Goal: Check status: Check status

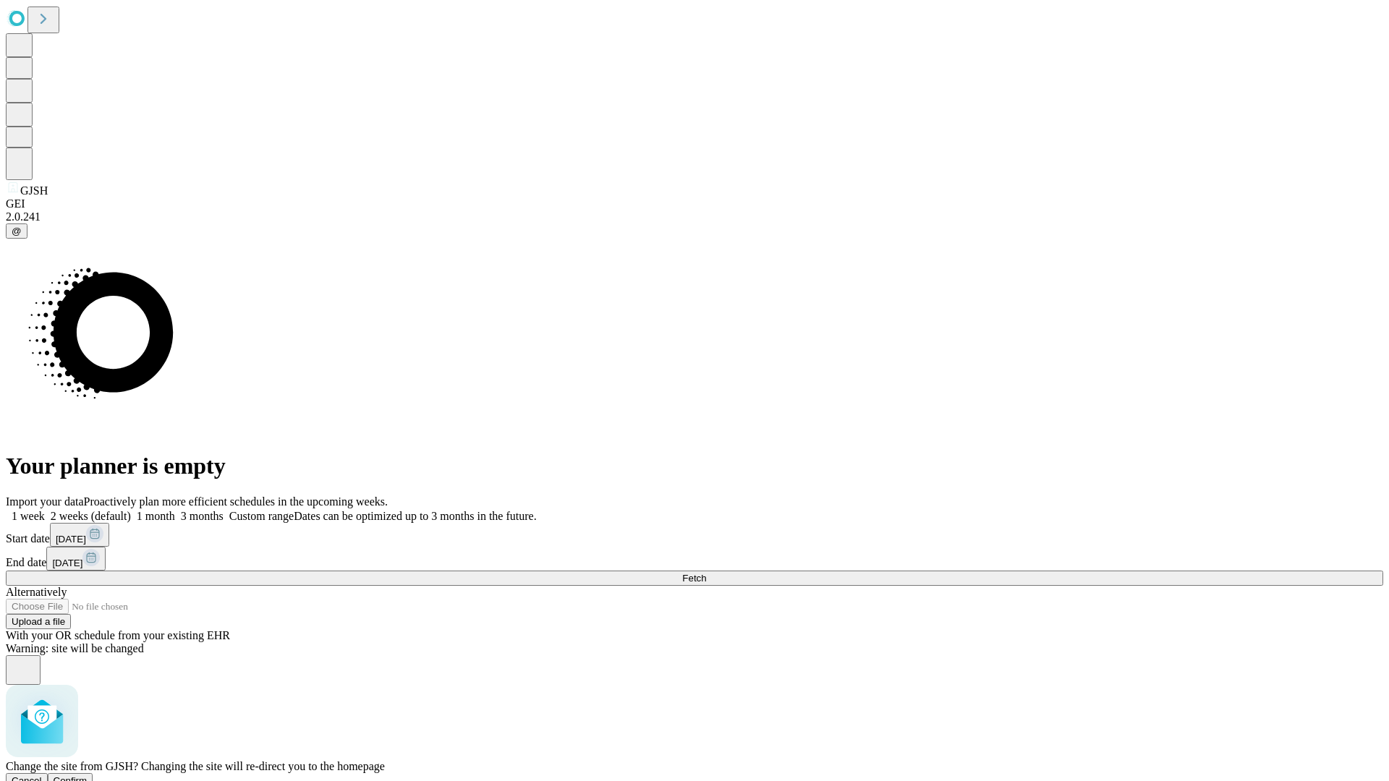
click at [88, 776] on span "Confirm" at bounding box center [71, 781] width 34 height 11
click at [131, 510] on label "2 weeks (default)" at bounding box center [88, 516] width 86 height 12
click at [706, 573] on span "Fetch" at bounding box center [694, 578] width 24 height 11
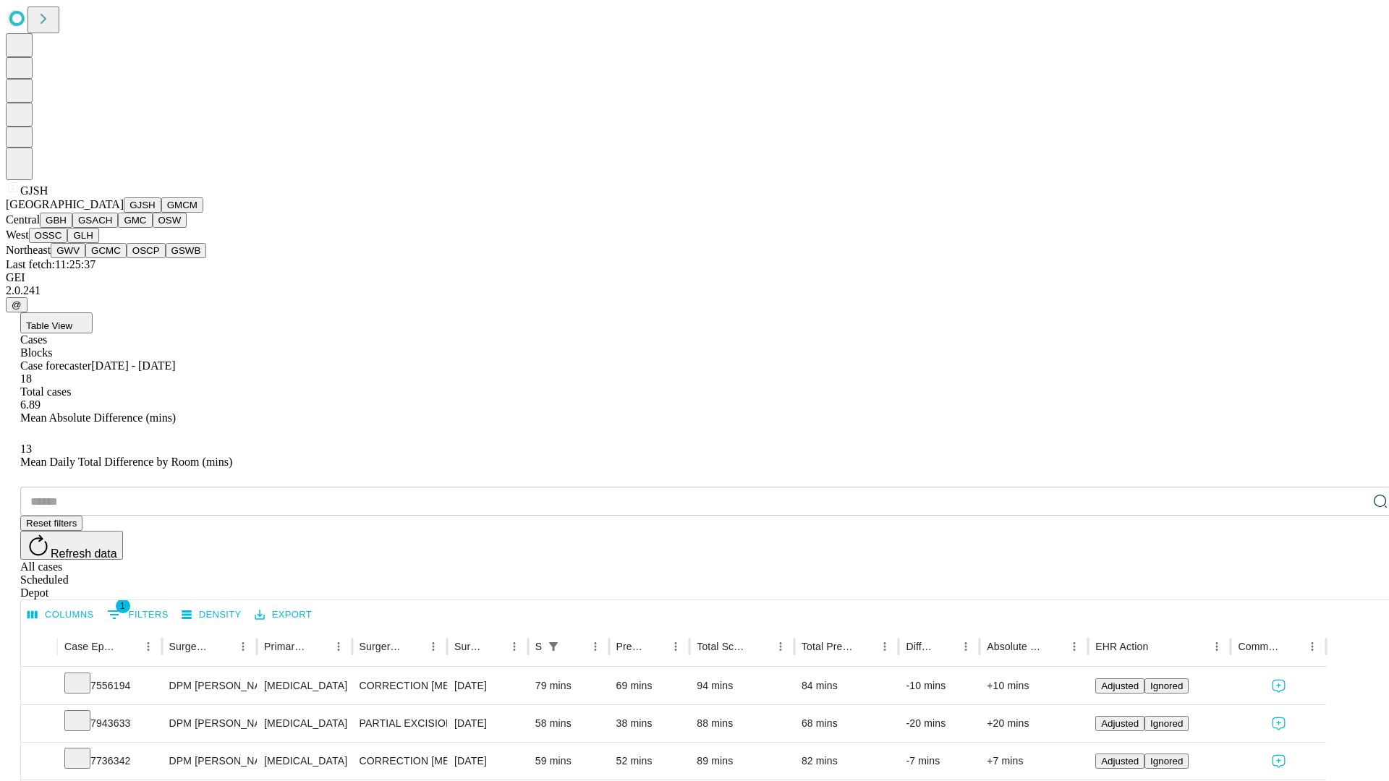
click at [161, 213] on button "GMCM" at bounding box center [182, 205] width 42 height 15
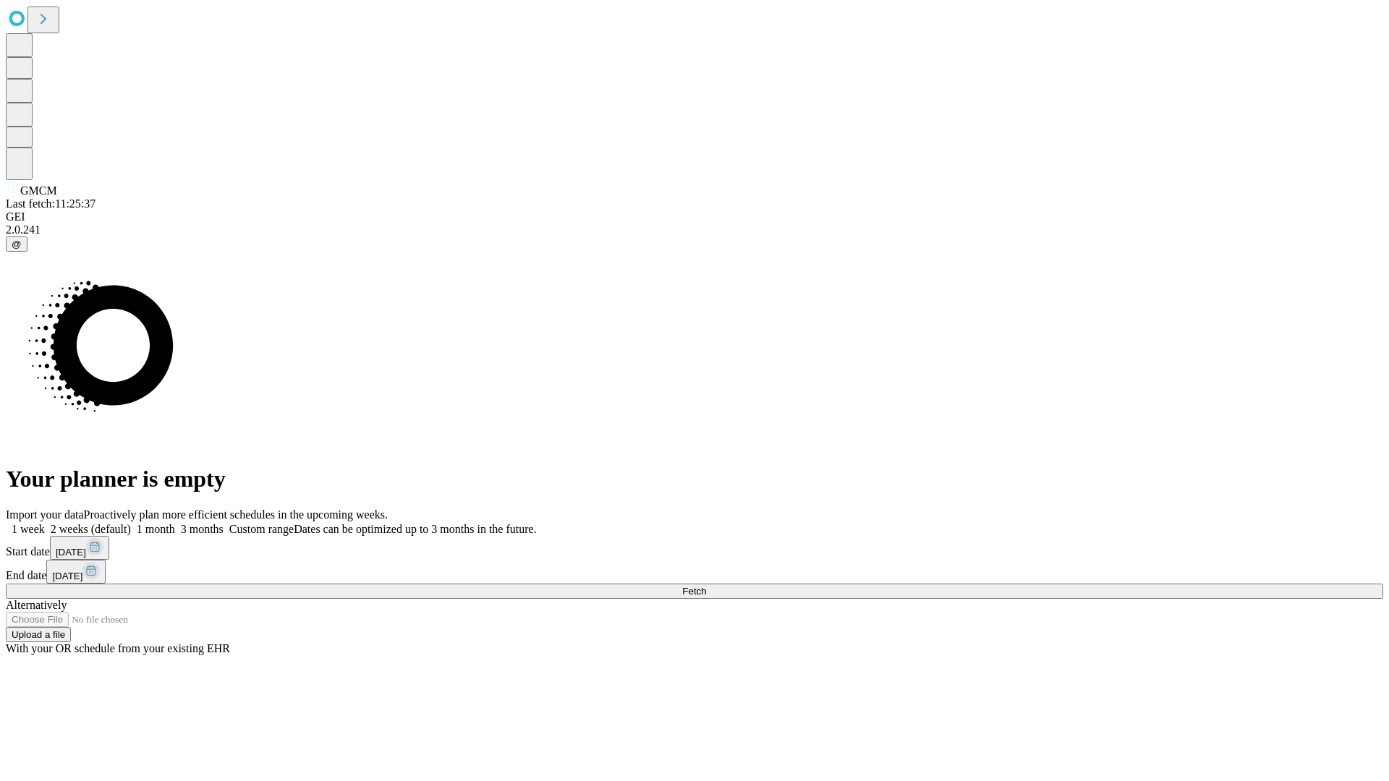
click at [131, 523] on label "2 weeks (default)" at bounding box center [88, 529] width 86 height 12
click at [706, 586] on span "Fetch" at bounding box center [694, 591] width 24 height 11
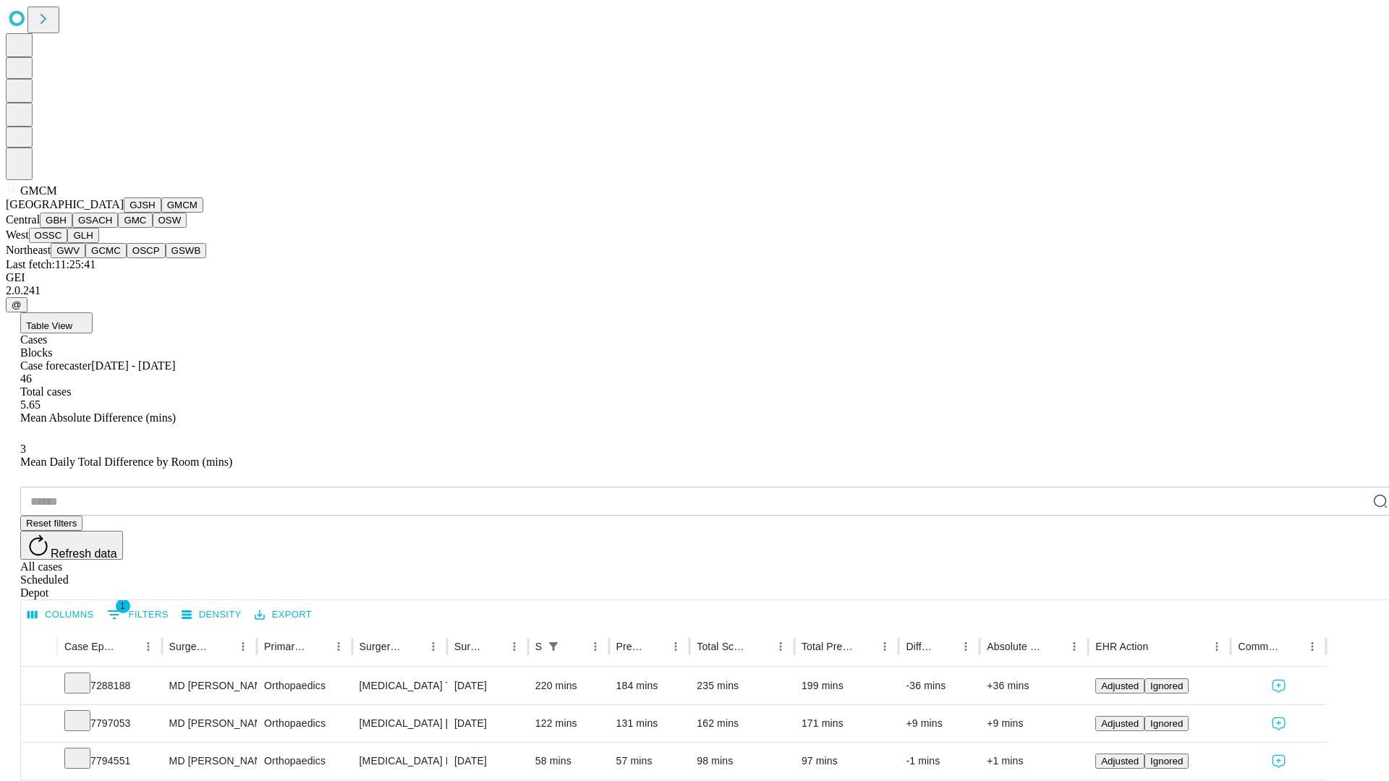
click at [72, 228] on button "GBH" at bounding box center [56, 220] width 33 height 15
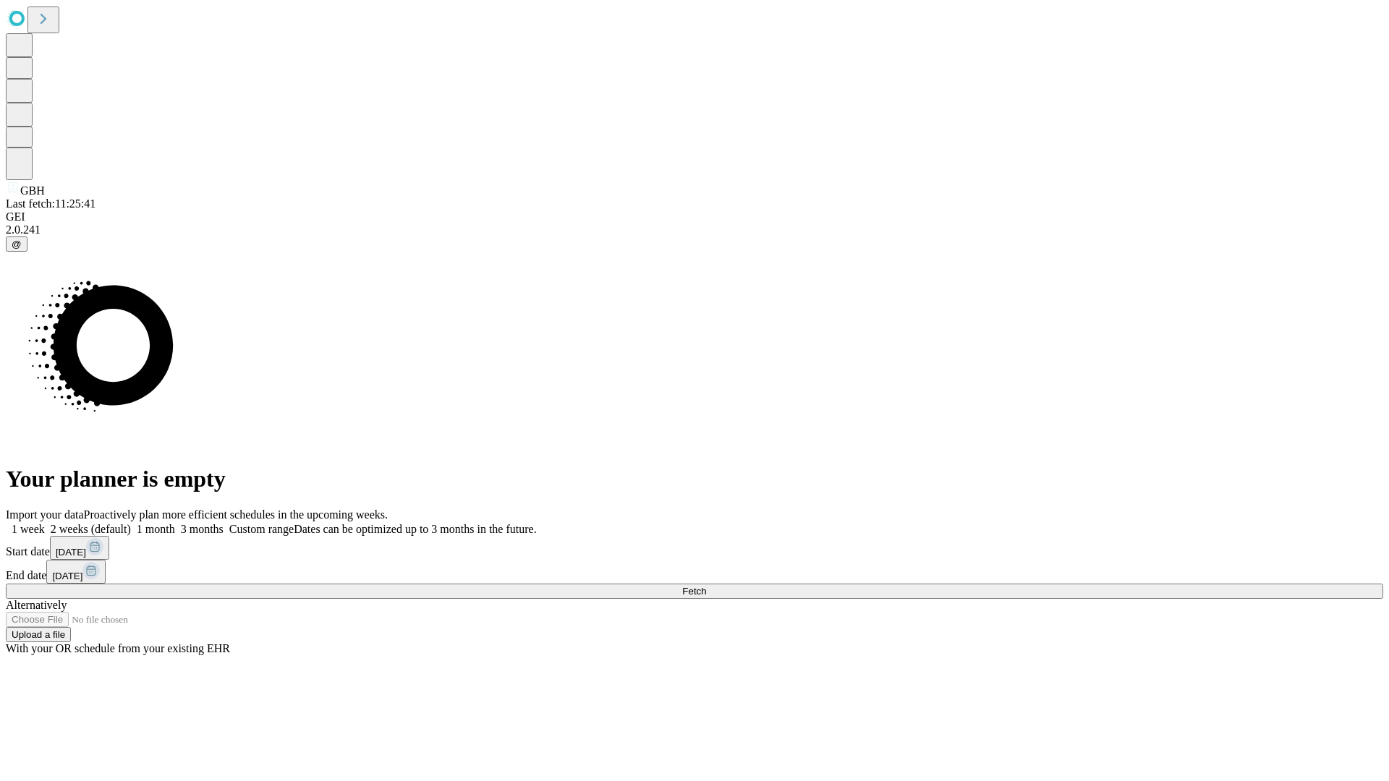
click at [131, 523] on label "2 weeks (default)" at bounding box center [88, 529] width 86 height 12
click at [706, 586] on span "Fetch" at bounding box center [694, 591] width 24 height 11
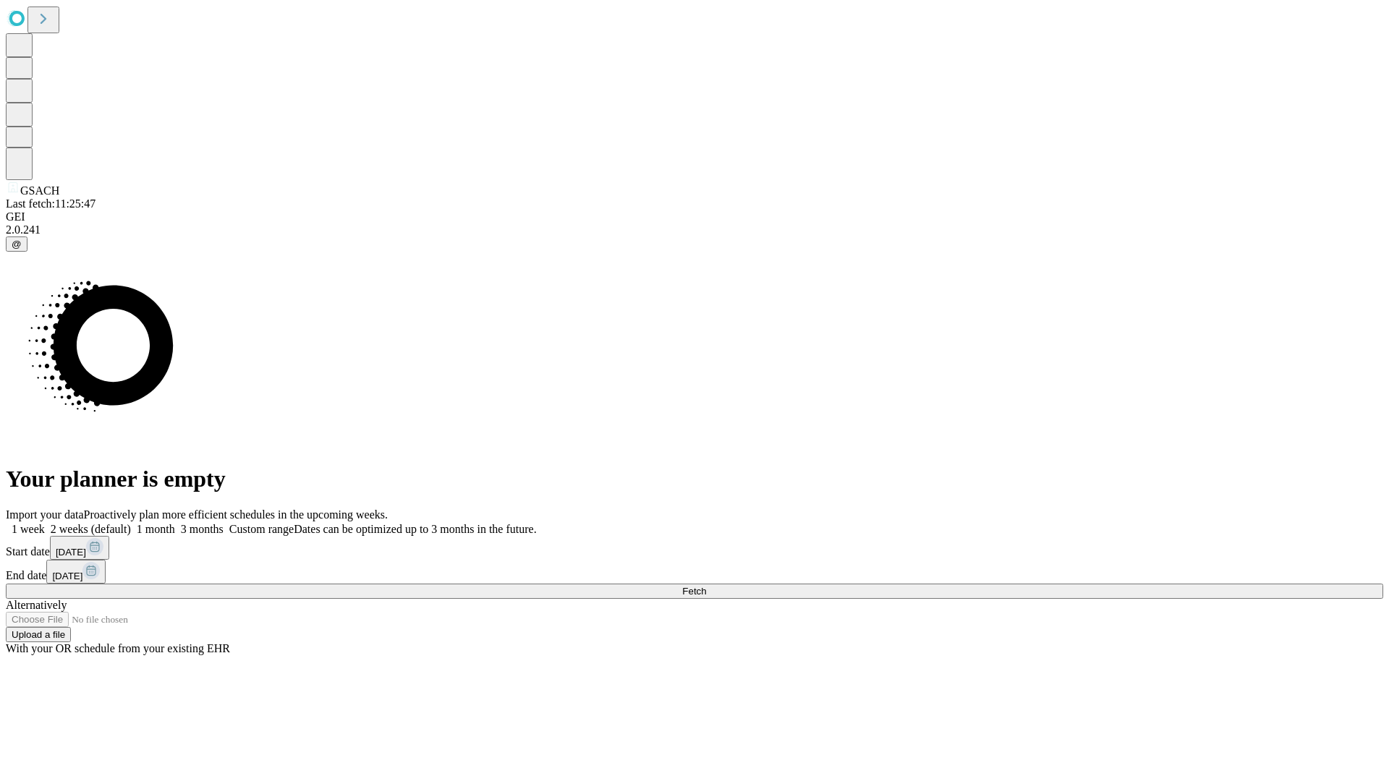
click at [131, 523] on label "2 weeks (default)" at bounding box center [88, 529] width 86 height 12
click at [706, 586] on span "Fetch" at bounding box center [694, 591] width 24 height 11
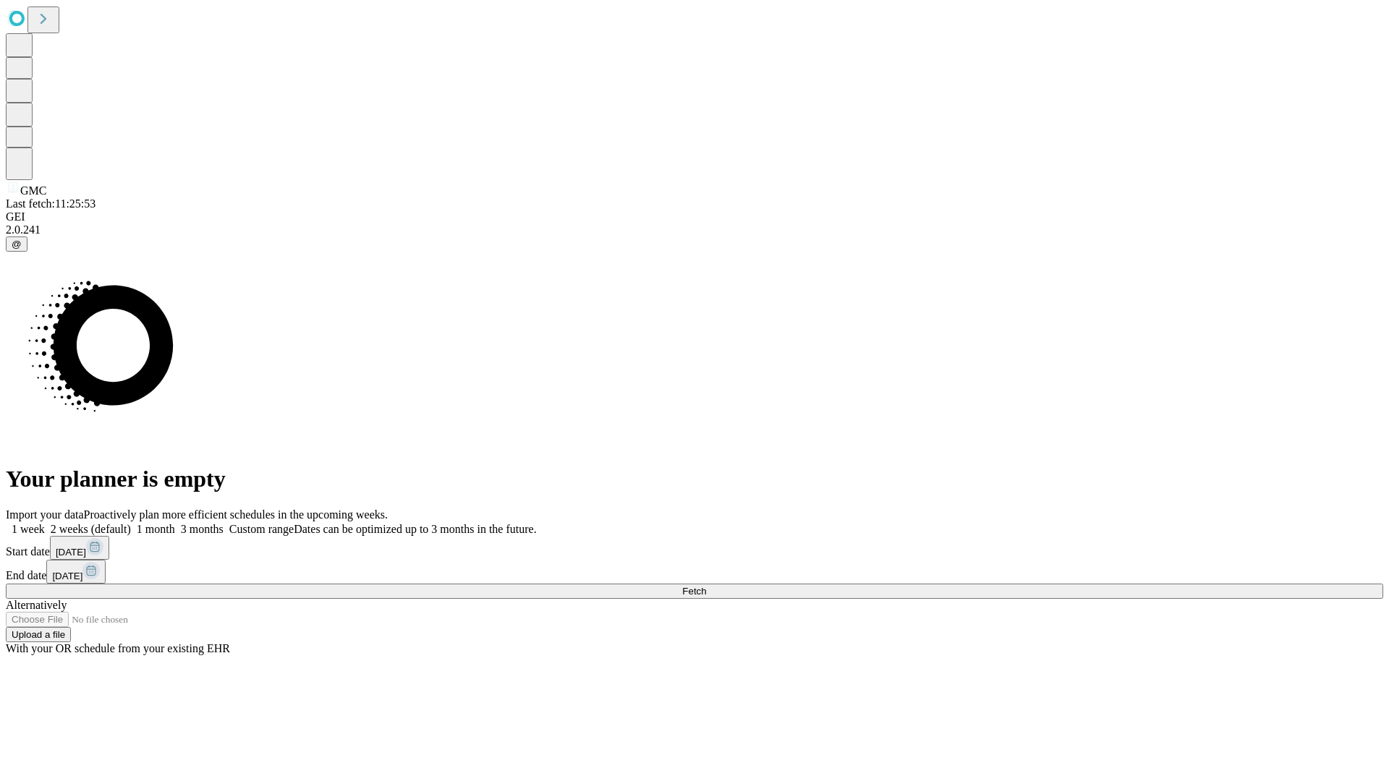
click at [131, 523] on label "2 weeks (default)" at bounding box center [88, 529] width 86 height 12
click at [706, 586] on span "Fetch" at bounding box center [694, 591] width 24 height 11
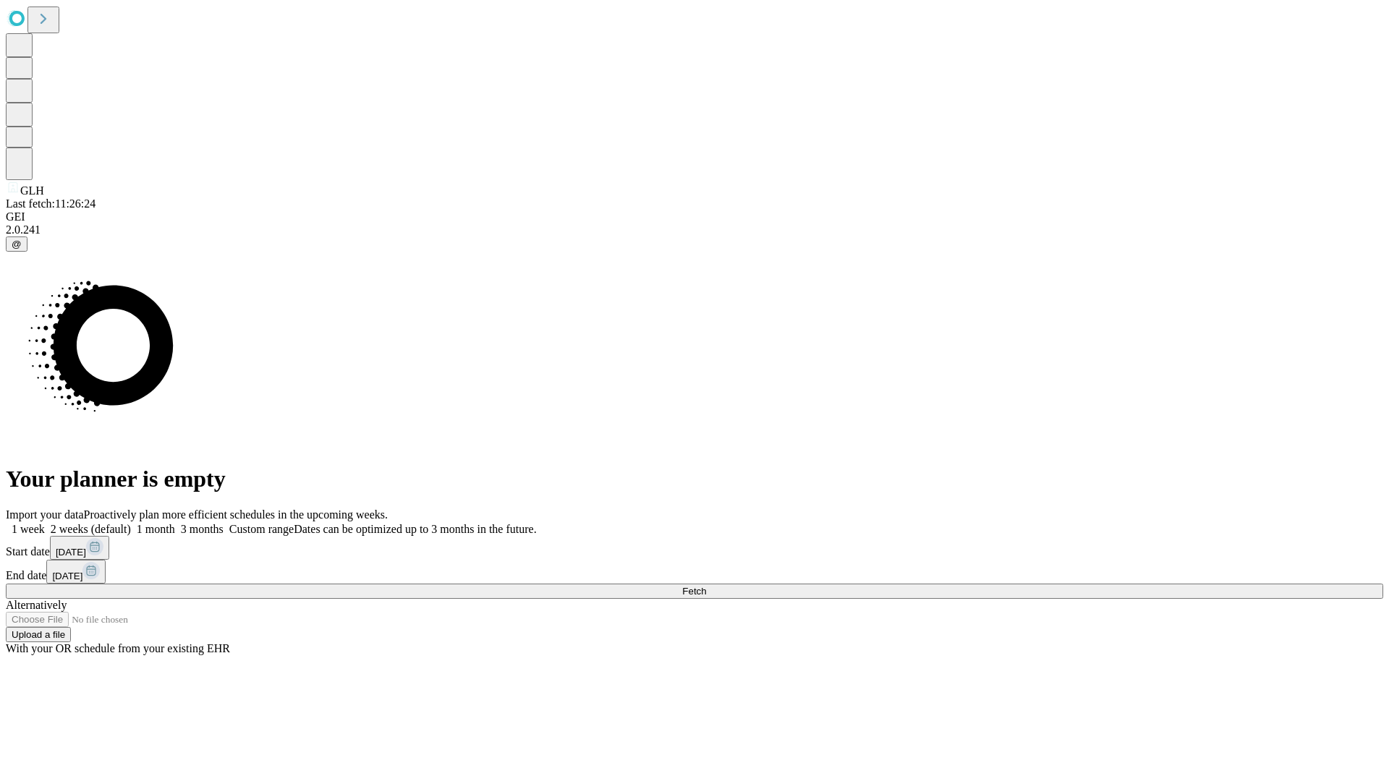
click at [131, 523] on label "2 weeks (default)" at bounding box center [88, 529] width 86 height 12
click at [706, 586] on span "Fetch" at bounding box center [694, 591] width 24 height 11
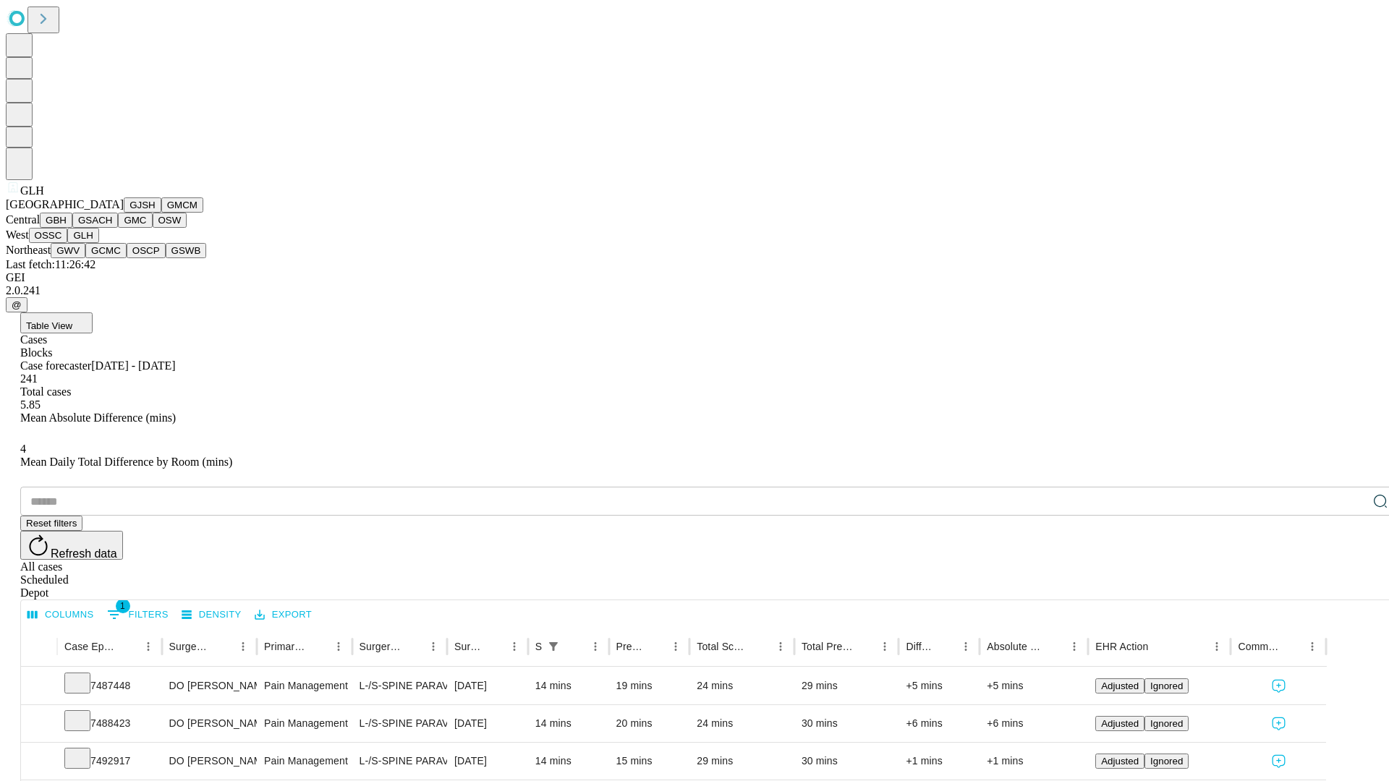
click at [85, 258] on button "GWV" at bounding box center [68, 250] width 35 height 15
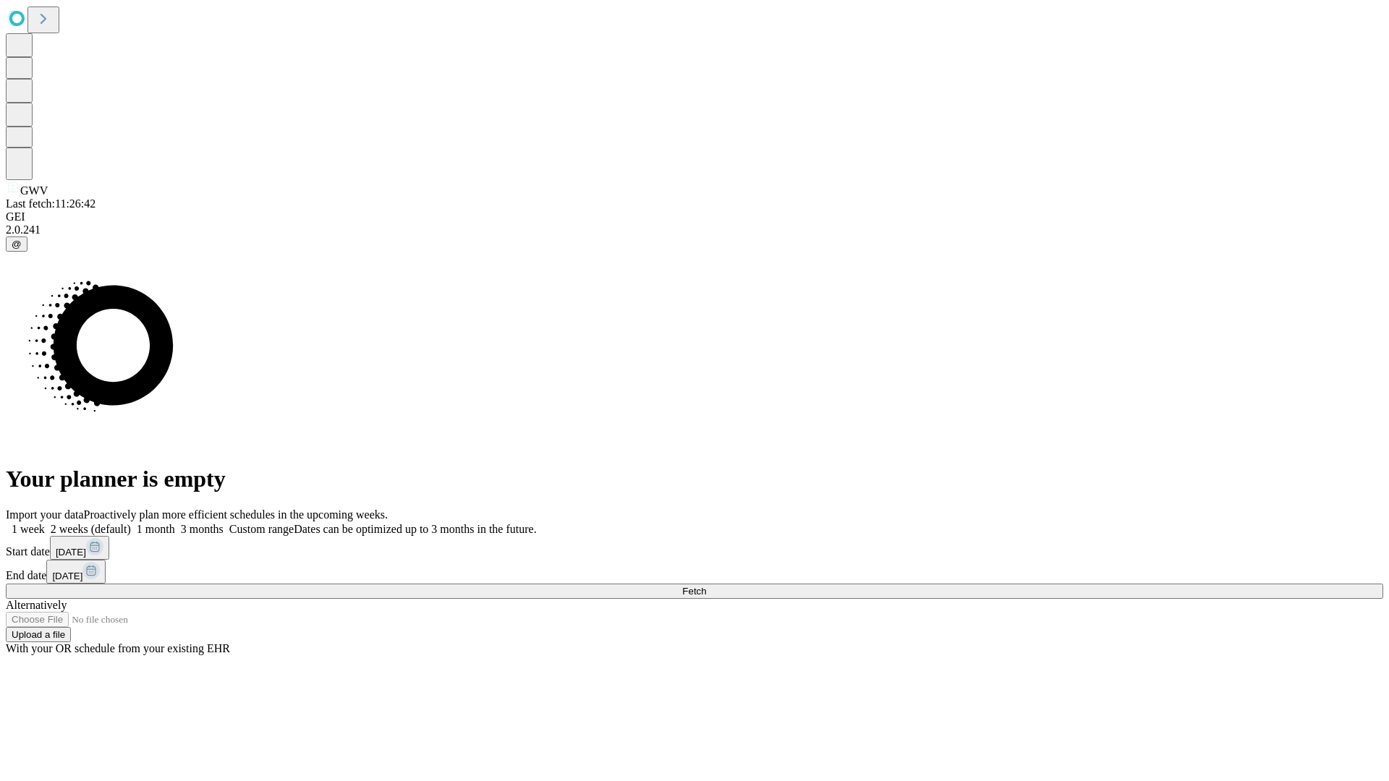
click at [131, 523] on label "2 weeks (default)" at bounding box center [88, 529] width 86 height 12
click at [706, 586] on span "Fetch" at bounding box center [694, 591] width 24 height 11
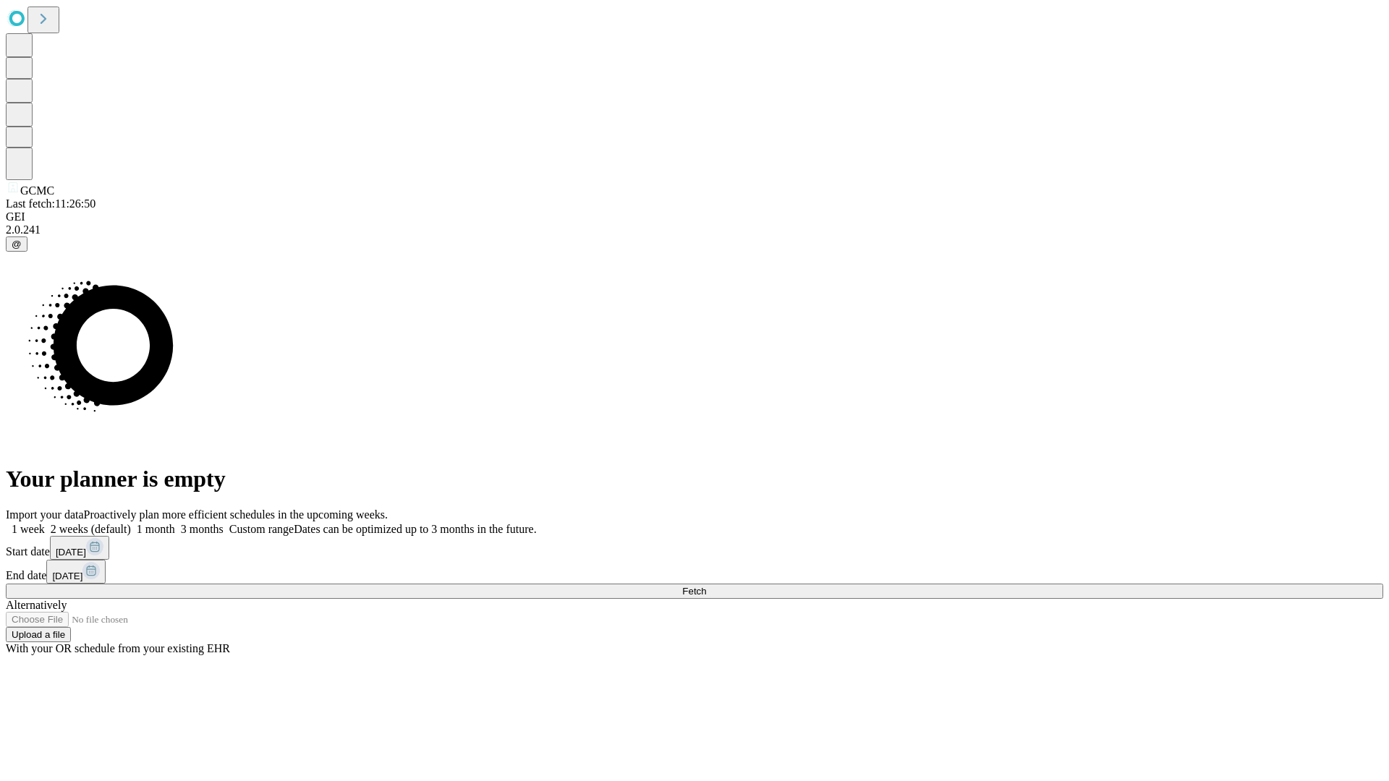
click at [131, 523] on label "2 weeks (default)" at bounding box center [88, 529] width 86 height 12
click at [706, 586] on span "Fetch" at bounding box center [694, 591] width 24 height 11
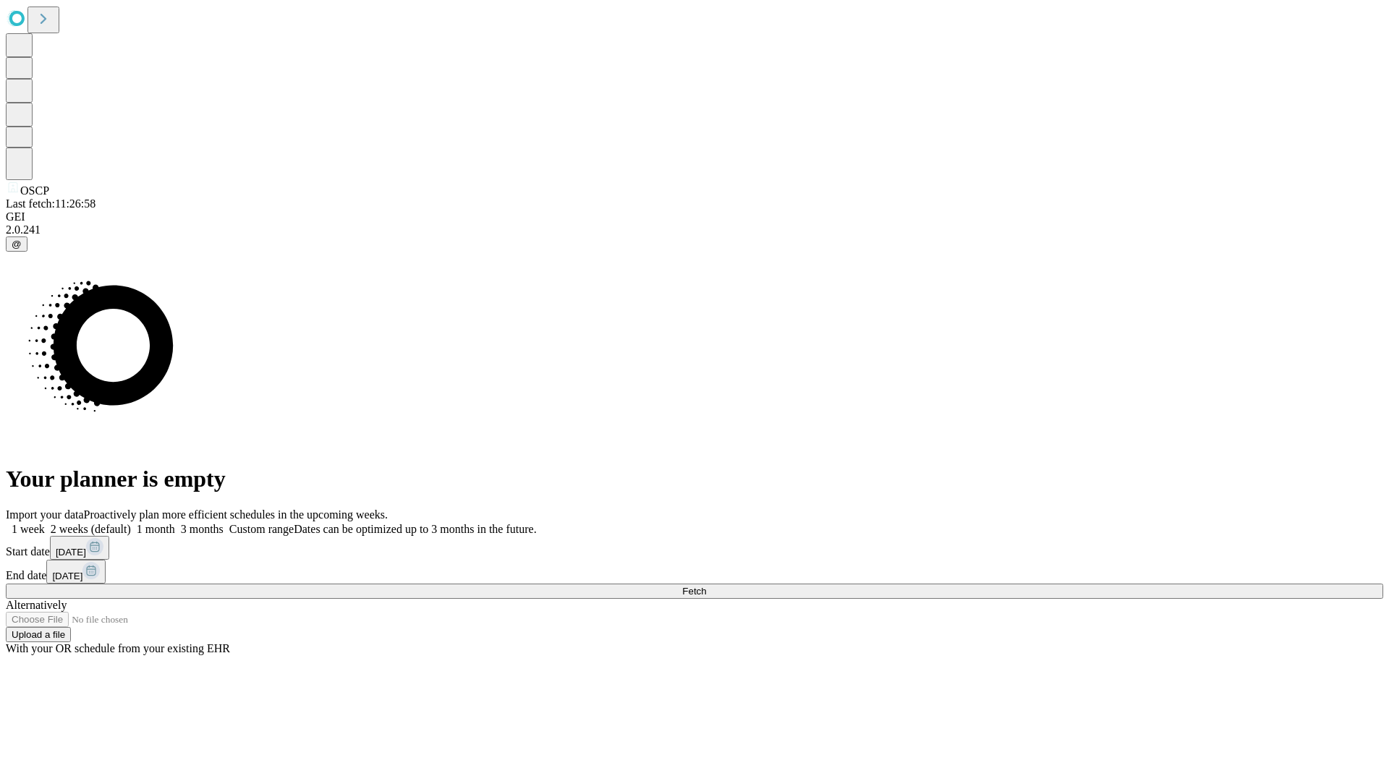
click at [131, 523] on label "2 weeks (default)" at bounding box center [88, 529] width 86 height 12
click at [706, 586] on span "Fetch" at bounding box center [694, 591] width 24 height 11
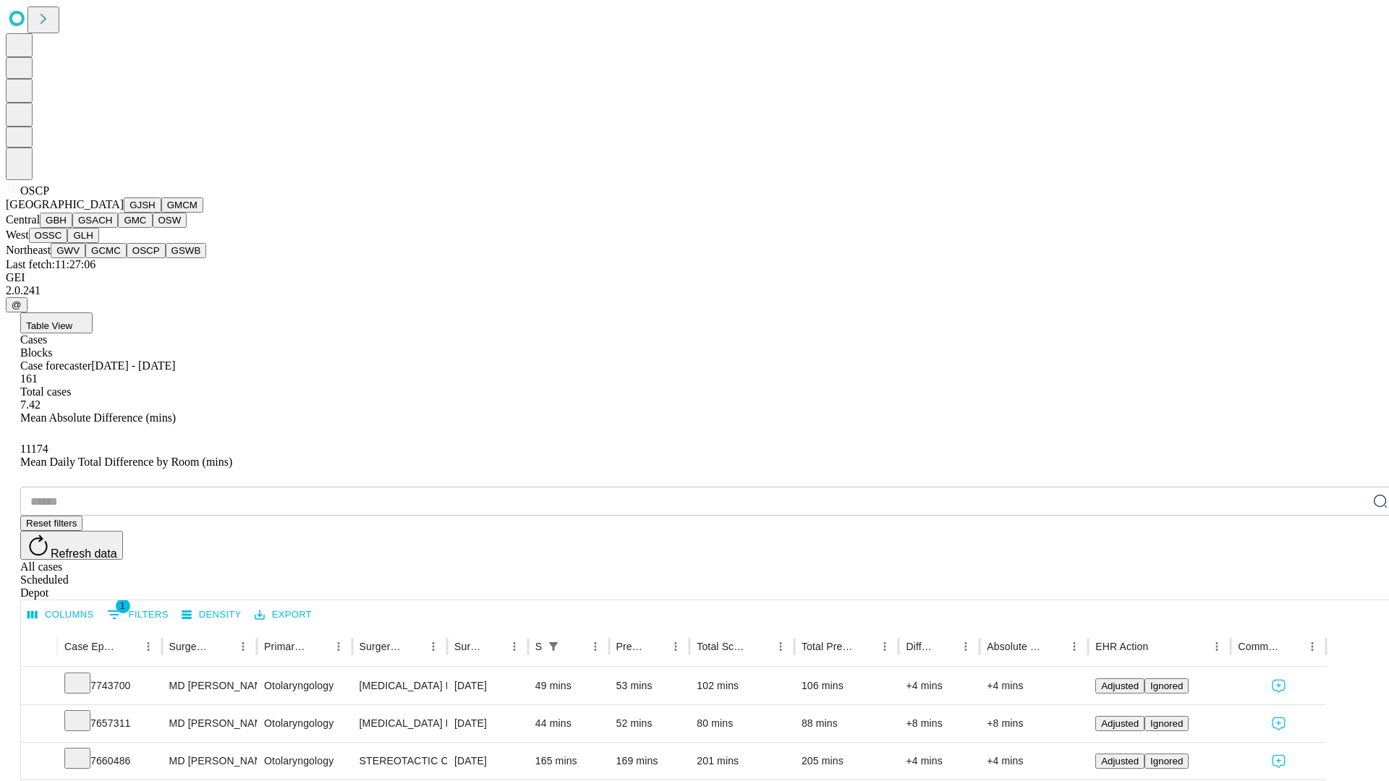
click at [166, 258] on button "GSWB" at bounding box center [186, 250] width 41 height 15
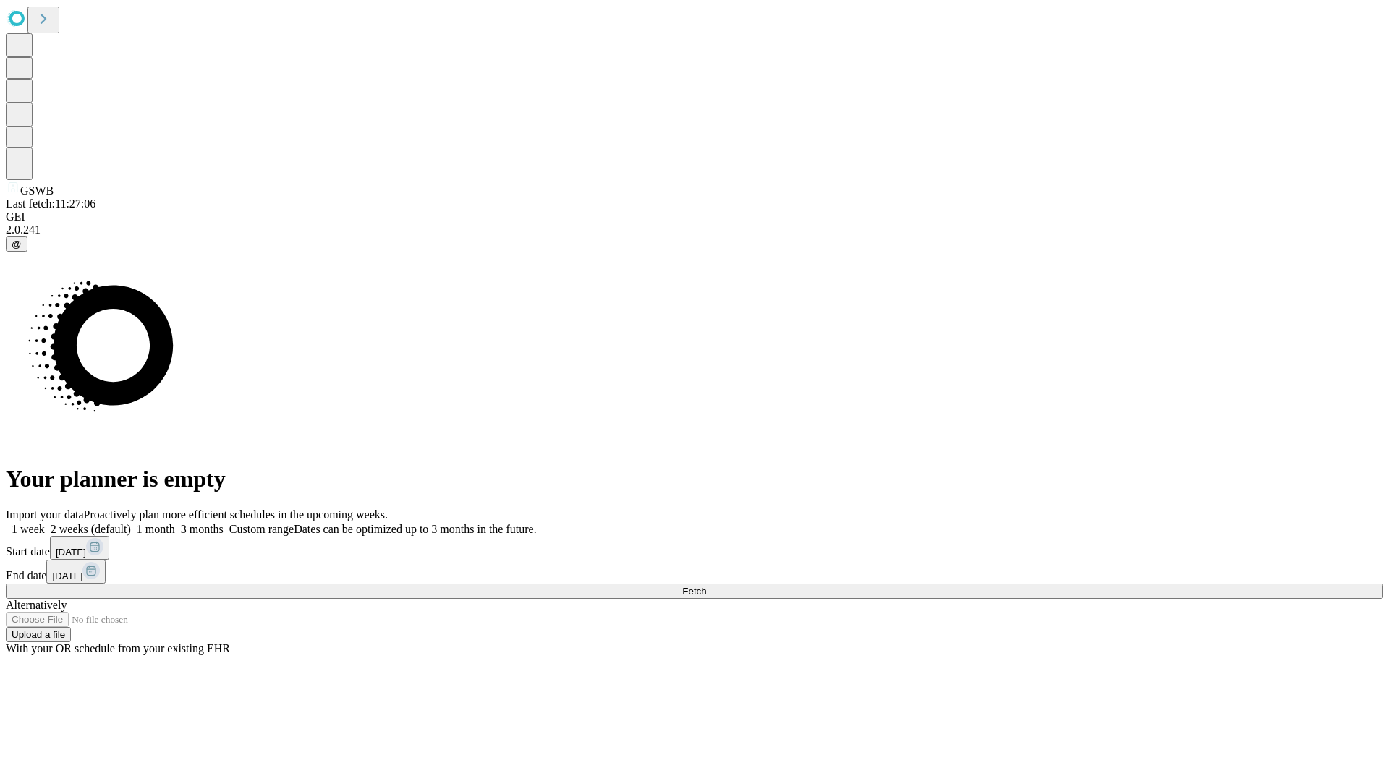
click at [131, 523] on label "2 weeks (default)" at bounding box center [88, 529] width 86 height 12
click at [706, 586] on span "Fetch" at bounding box center [694, 591] width 24 height 11
